Goal: Task Accomplishment & Management: Complete application form

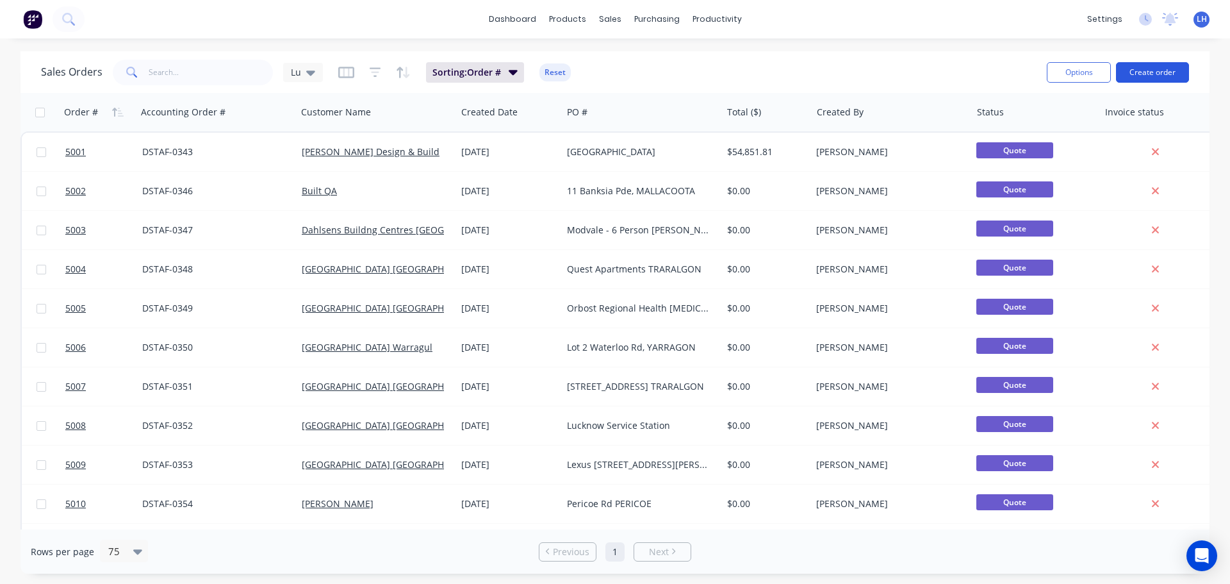
click at [1153, 70] on button "Create order" at bounding box center [1152, 72] width 73 height 21
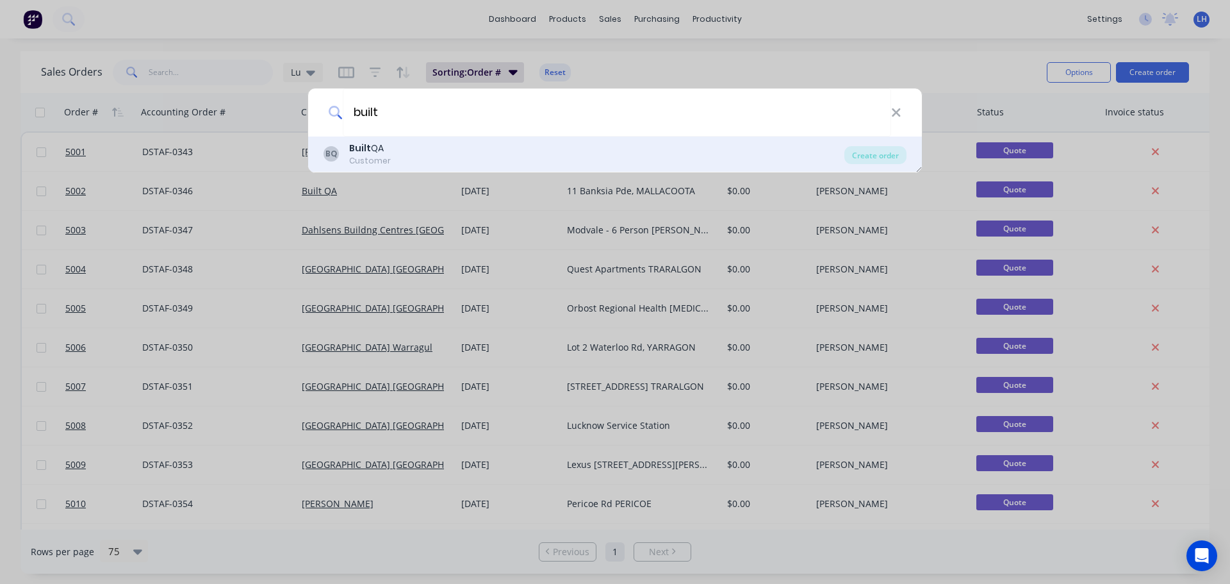
type input "built"
click at [384, 142] on div "Built QA" at bounding box center [370, 148] width 42 height 13
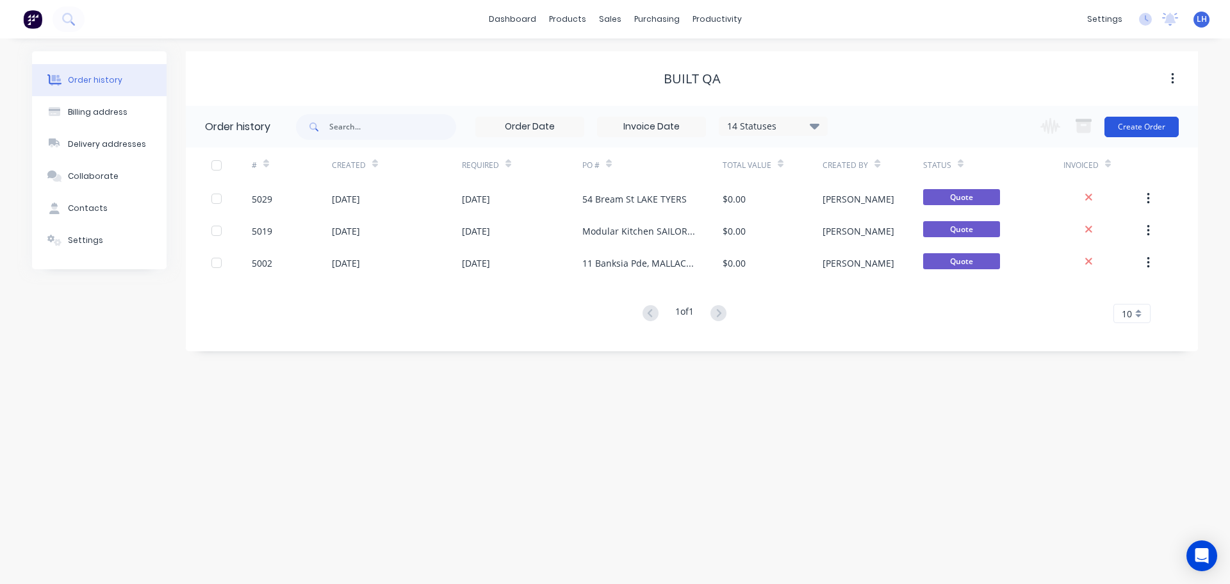
click at [1151, 124] on button "Create Order" at bounding box center [1142, 127] width 74 height 21
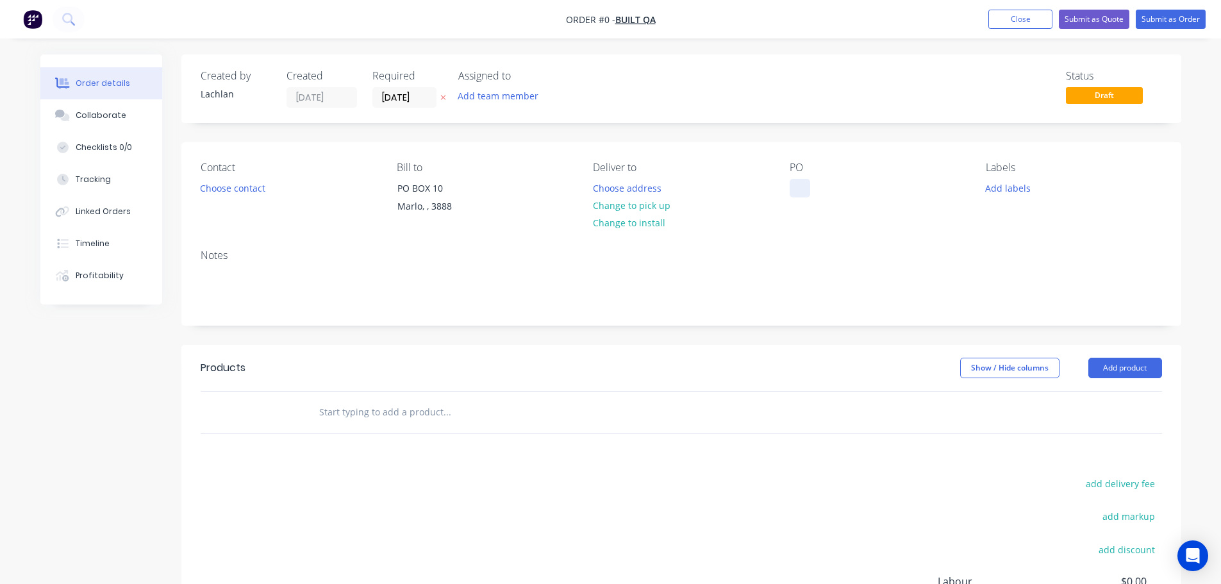
click at [797, 190] on div at bounding box center [799, 188] width 21 height 19
click at [868, 245] on div "Order details Collaborate Checklists 0/0 Tracking Linked Orders Timeline Profit…" at bounding box center [611, 407] width 1166 height 706
click at [1095, 19] on button "Submit as Quote" at bounding box center [1094, 19] width 70 height 19
